Goal: Complete application form: Complete application form

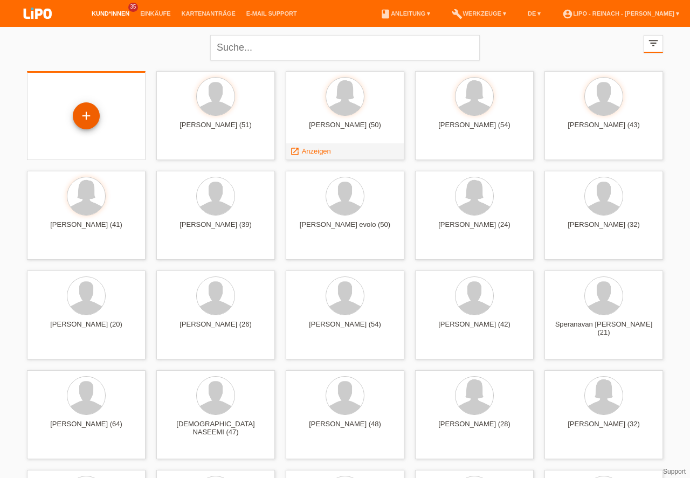
click at [87, 115] on div "+" at bounding box center [86, 116] width 26 height 18
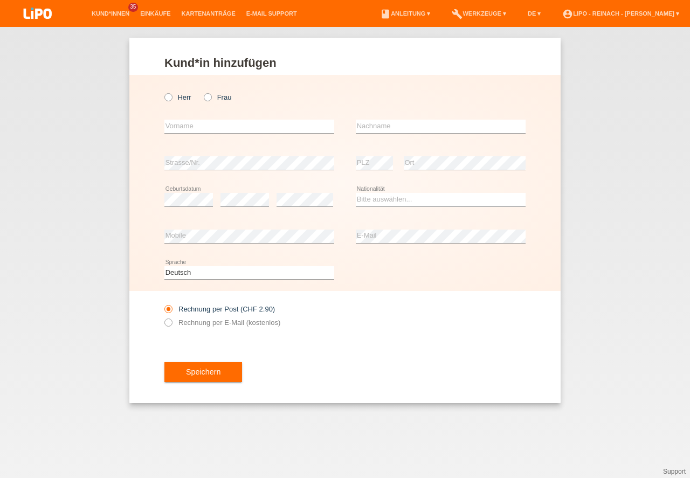
click at [163, 92] on icon at bounding box center [163, 92] width 0 height 0
click at [170, 97] on input "Herr" at bounding box center [167, 96] width 7 height 7
radio input "true"
click at [194, 125] on input "text" at bounding box center [249, 126] width 170 height 13
type input "[PERSON_NAME]"
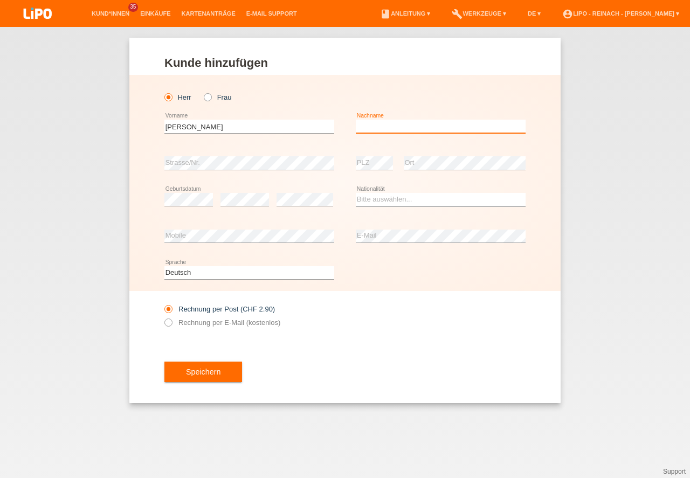
click at [391, 123] on input "text" at bounding box center [441, 126] width 170 height 13
type input "Jusaj"
click at [421, 194] on select "Bitte auswählen... Schweiz Deutschland Liechtenstein Österreich ------------ Af…" at bounding box center [441, 199] width 170 height 13
select select "CH"
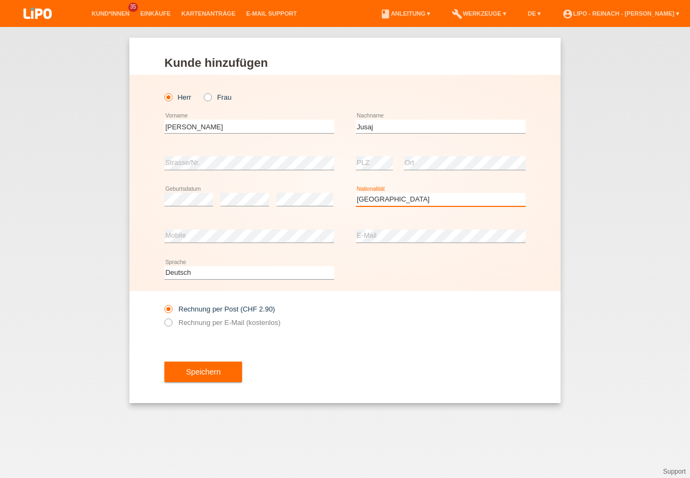
click at [0, 0] on option "Schweiz" at bounding box center [0, 0] width 0 height 0
click at [390, 219] on div "error E-Mail" at bounding box center [441, 236] width 170 height 37
drag, startPoint x: 385, startPoint y: 227, endPoint x: 377, endPoint y: 243, distance: 18.1
click at [384, 229] on div "error E-Mail" at bounding box center [441, 236] width 170 height 37
click at [371, 260] on div "Deutsch Français Italiano English error Sprache" at bounding box center [344, 273] width 361 height 37
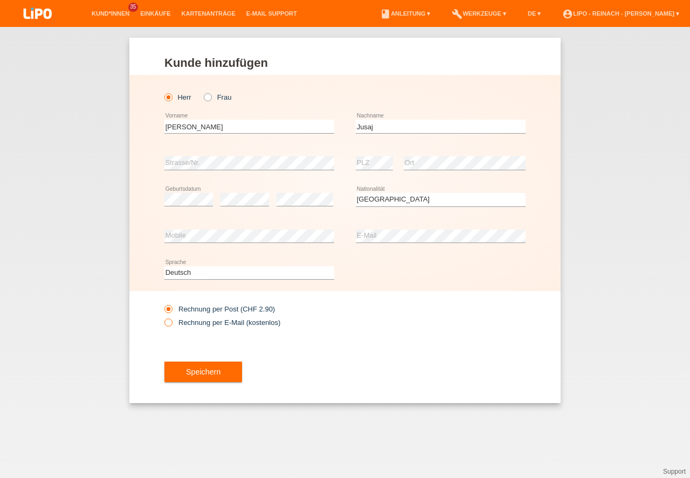
click at [163, 317] on icon at bounding box center [163, 317] width 0 height 0
click at [170, 324] on input "Rechnung per E-Mail (kostenlos)" at bounding box center [167, 325] width 7 height 13
radio input "true"
click at [212, 380] on button "Speichern" at bounding box center [203, 372] width 78 height 20
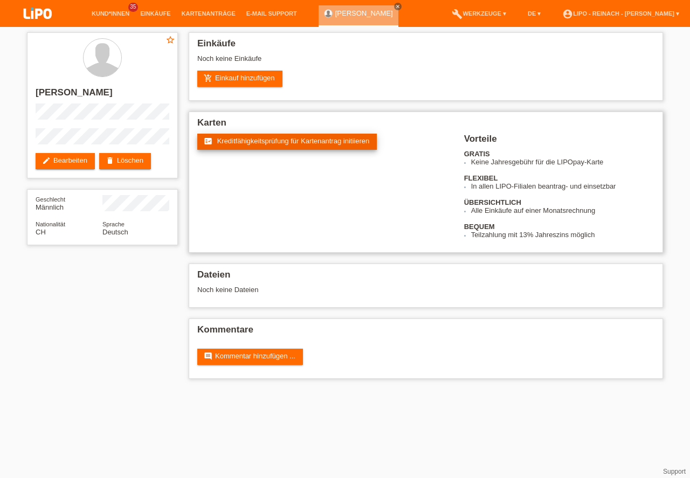
click at [287, 139] on span "Kreditfähigkeitsprüfung für Kartenantrag initiieren" at bounding box center [293, 141] width 153 height 8
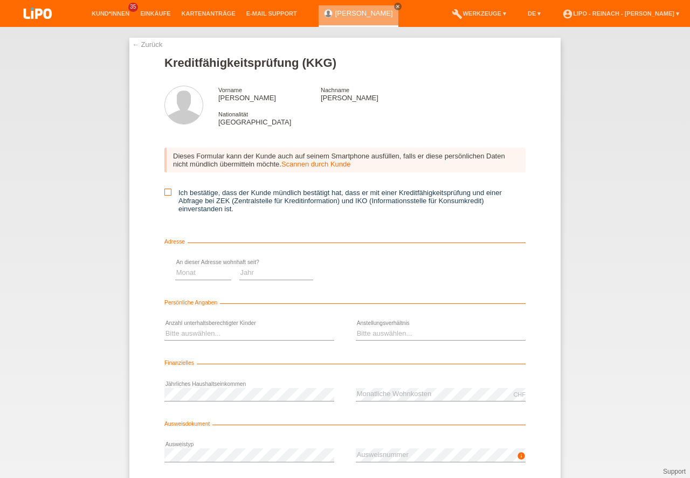
click at [166, 191] on icon at bounding box center [167, 192] width 7 height 7
click at [166, 191] on input "Ich bestätige, dass der Kunde mündlich bestätigt hat, dass er mit einer Kreditf…" at bounding box center [167, 192] width 7 height 7
checkbox input "true"
click at [373, 274] on select "Monat 01 02 03 04 05 06 07 08 09 10" at bounding box center [384, 272] width 56 height 13
select select "01"
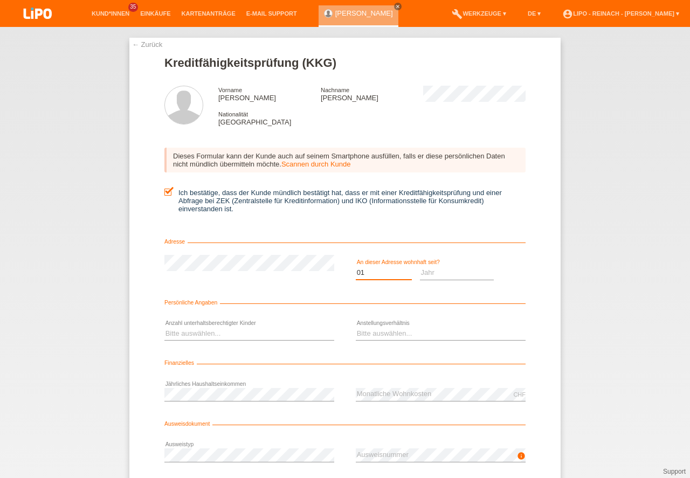
click at [0, 0] on option "01" at bounding box center [0, 0] width 0 height 0
click at [443, 274] on select "Jahr 2025 2024 2023 2022 2021 2020 2019 2018 2017 2016 2015 2014 2013 2012 2011…" at bounding box center [457, 272] width 74 height 13
click at [448, 273] on select "Jahr 2025 2024 2023 2022 2021 2020 2019 2018 2017 2016 2015 2014 2013 2012 2011…" at bounding box center [457, 272] width 74 height 13
select select "1995"
click at [194, 341] on icon at bounding box center [249, 340] width 170 height 1
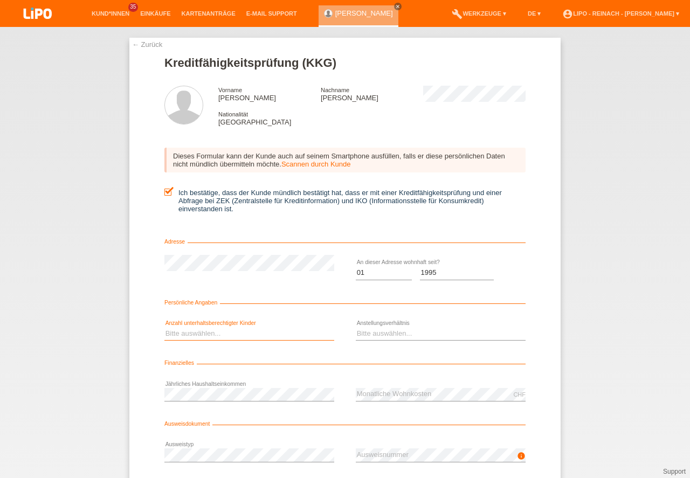
click at [194, 332] on select "Bitte auswählen... 0 1 2 3 4 5 6 7 8 9" at bounding box center [249, 333] width 170 height 13
select select "4"
click at [0, 0] on option "4" at bounding box center [0, 0] width 0 height 0
click at [364, 334] on select "Bitte auswählen... Unbefristet Befristet Lehrling/Student Pensioniert Nicht arb…" at bounding box center [441, 333] width 170 height 13
click at [0, 0] on option "Unbefristet" at bounding box center [0, 0] width 0 height 0
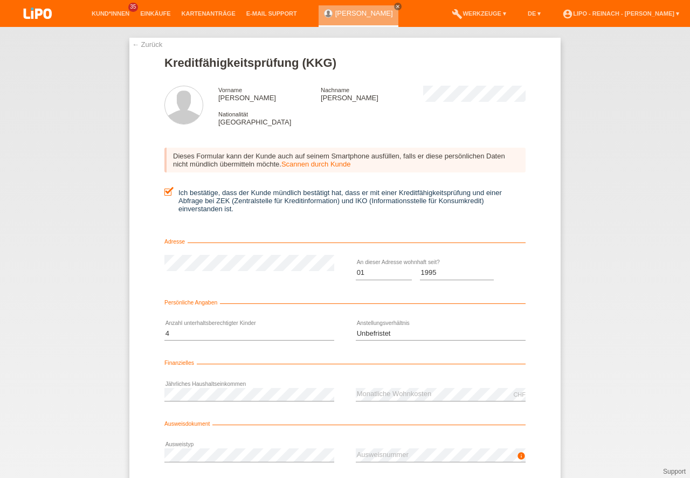
click at [605, 355] on div "← Zurück Kreditfähigkeitsprüfung (KKG) Vorname Leonard Nachname Jusaj Nationali…" at bounding box center [345, 252] width 690 height 451
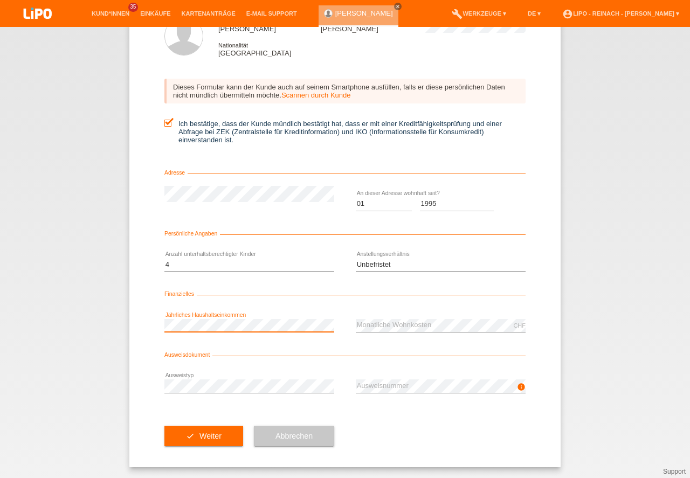
click at [380, 261] on select "Bitte auswählen... Unbefristet Befristet Lehrling/Student Pensioniert Nicht arb…" at bounding box center [441, 264] width 170 height 13
select select "INDEPENDENT"
click at [0, 0] on option "Selbständig" at bounding box center [0, 0] width 0 height 0
click at [193, 368] on div "error Ausweistyp" at bounding box center [249, 386] width 170 height 37
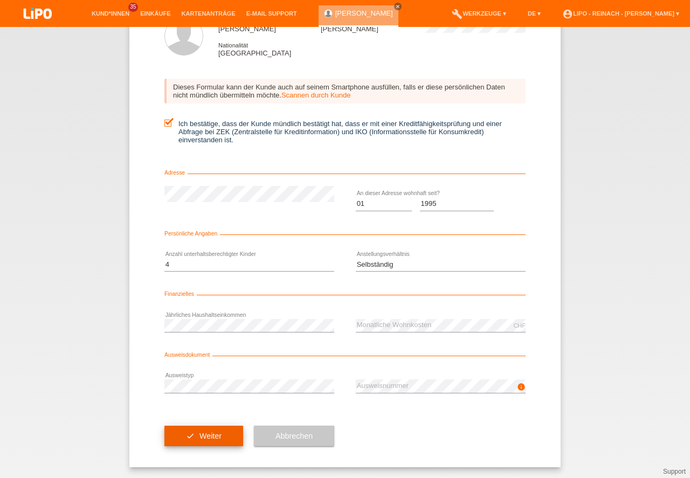
click at [210, 438] on button "check Weiter" at bounding box center [203, 436] width 79 height 20
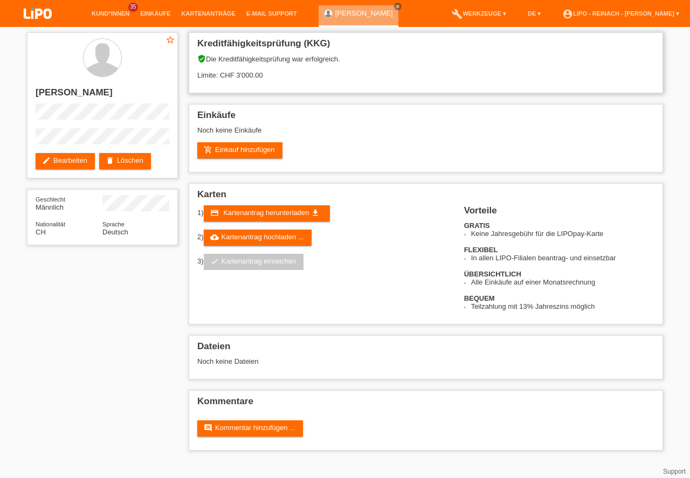
drag, startPoint x: 234, startPoint y: 74, endPoint x: 270, endPoint y: 81, distance: 36.3
click at [270, 81] on div "verified_user Die Kreditfähigkeitsprüfung war erfolgreich. Limite: CHF 3'000.00" at bounding box center [425, 70] width 457 height 33
click at [285, 82] on div "verified_user Die Kreditfähigkeitsprüfung war erfolgreich. Limite: CHF 3'000.00" at bounding box center [425, 70] width 457 height 33
click at [260, 214] on span "Kartenantrag herunterladen" at bounding box center [266, 213] width 86 height 8
click at [273, 238] on link "cloud_upload Kartenantrag hochladen ..." at bounding box center [258, 238] width 108 height 16
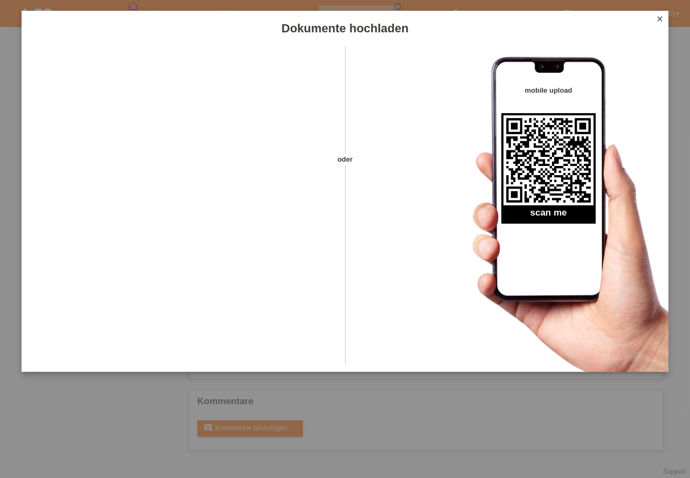
click at [662, 21] on icon "close" at bounding box center [660, 19] width 9 height 9
